Goal: Find specific page/section: Find specific page/section

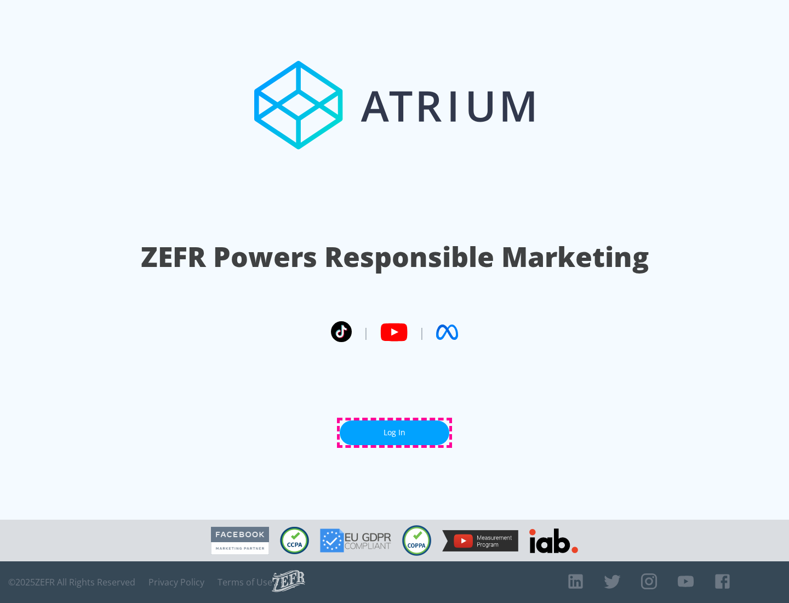
click at [395, 432] on link "Log In" at bounding box center [395, 432] width 110 height 25
